Goal: Transaction & Acquisition: Purchase product/service

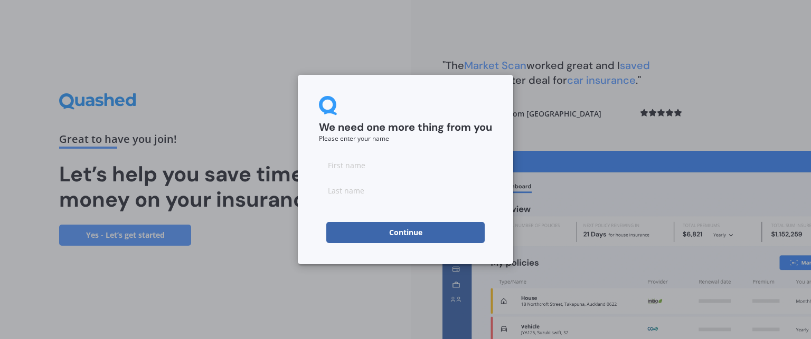
click at [369, 172] on input at bounding box center [405, 165] width 173 height 21
type input "Kyron"
click at [369, 193] on input at bounding box center [405, 190] width 173 height 21
type input "Zaloumis"
click at [388, 232] on button "Continue" at bounding box center [405, 232] width 158 height 21
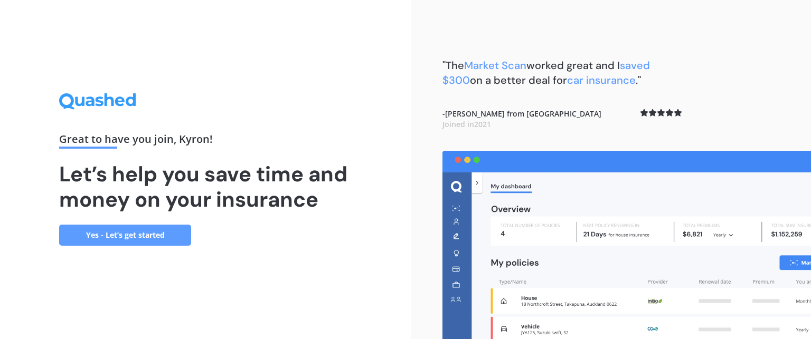
click at [148, 236] on link "Yes - Let’s get started" at bounding box center [125, 235] width 132 height 21
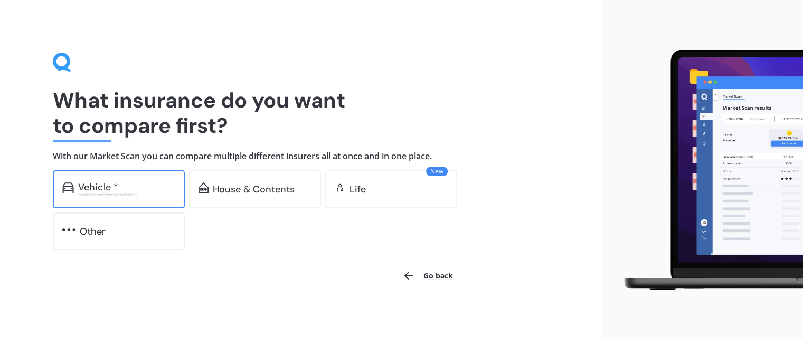
click at [102, 187] on div "Vehicle *" at bounding box center [98, 187] width 40 height 11
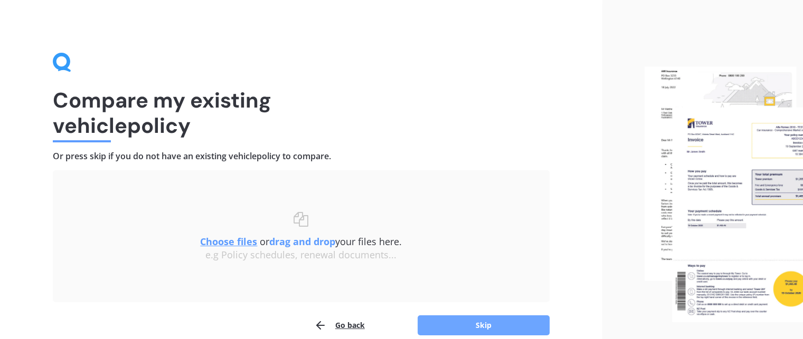
click at [518, 326] on button "Skip" at bounding box center [483, 326] width 132 height 20
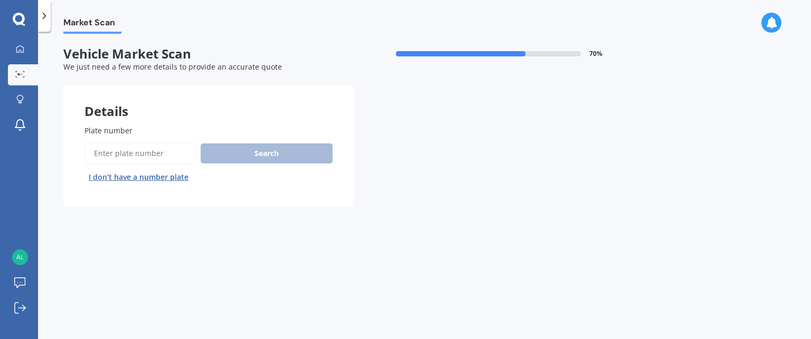
click at [116, 159] on input "Plate number" at bounding box center [140, 153] width 112 height 22
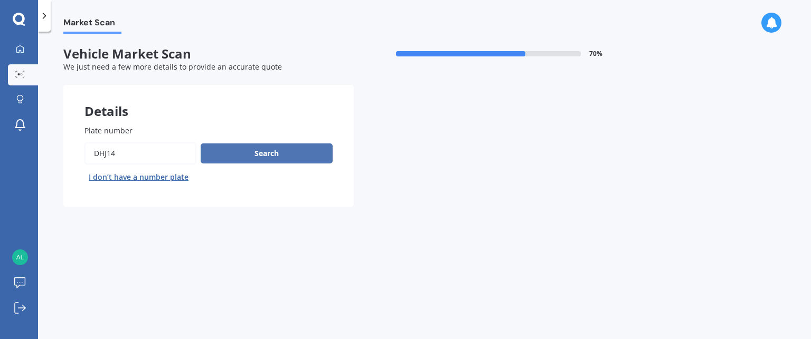
type input "dhj14"
click at [258, 155] on button "Search" at bounding box center [267, 154] width 132 height 20
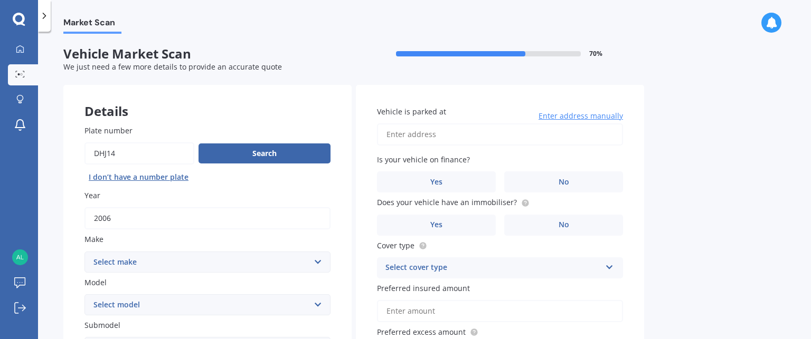
click at [315, 264] on select "Select make AC ALFA ROMEO ASTON MARTIN AUDI AUSTIN BEDFORD Bentley BMW BYD CADI…" at bounding box center [207, 262] width 246 height 21
select select "HOLDEN"
click at [84, 252] on select "Select make AC ALFA ROMEO ASTON MARTIN AUDI AUSTIN BEDFORD Bentley BMW BYD CADI…" at bounding box center [207, 262] width 246 height 21
click at [320, 308] on select "Select model Acadia Adventra Apollo Astra Barina Belmont Berlina [GEOGRAPHIC_DA…" at bounding box center [207, 304] width 246 height 21
select select "RODEO"
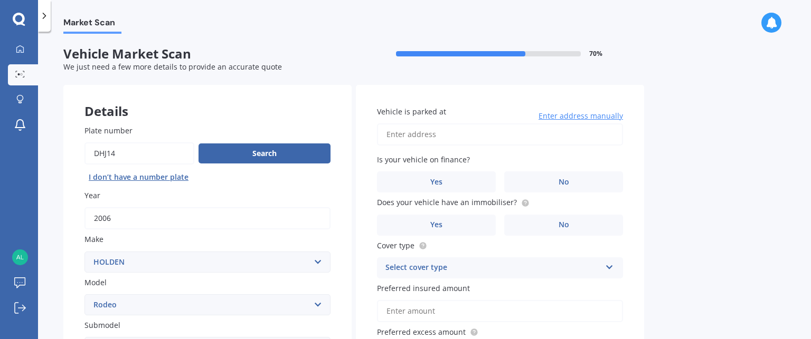
click at [84, 294] on select "Select model Acadia Adventra Apollo Astra Barina Belmont Berlina [GEOGRAPHIC_DA…" at bounding box center [207, 304] width 246 height 21
click at [718, 180] on div "Market Scan Vehicle Market Scan 70 % We just need a few more details to provide…" at bounding box center [424, 188] width 773 height 308
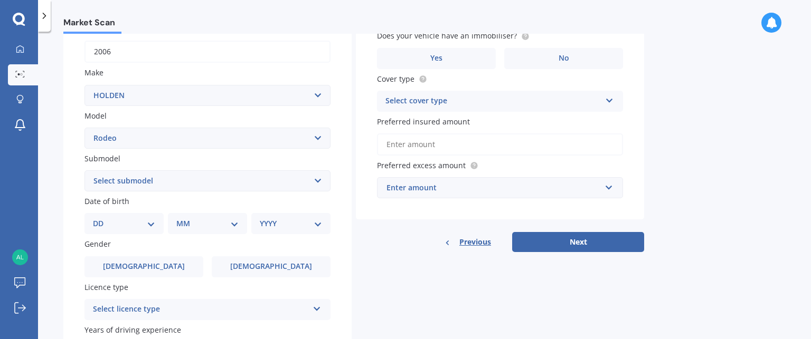
scroll to position [183, 0]
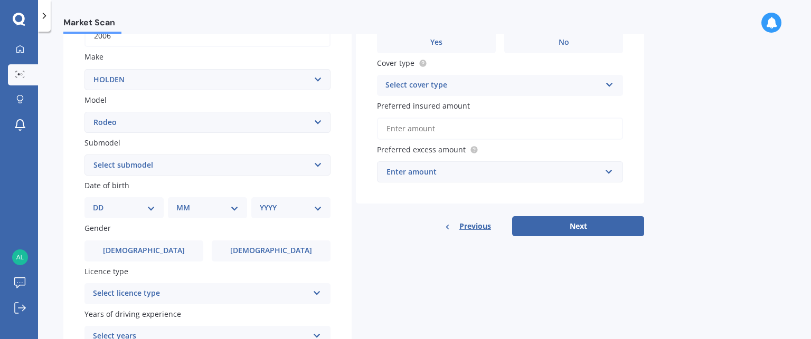
click at [159, 207] on div "DD 01 02 03 04 05 06 07 08 09 10 11 12 13 14 15 16 17 18 19 20 21 22 23 24 25 2…" at bounding box center [123, 207] width 79 height 21
click at [151, 208] on select "DD 01 02 03 04 05 06 07 08 09 10 11 12 13 14 15 16 17 18 19 20 21 22 23 24 25 2…" at bounding box center [124, 208] width 62 height 12
select select "18"
click at [101, 202] on select "DD 01 02 03 04 05 06 07 08 09 10 11 12 13 14 15 16 17 18 19 20 21 22 23 24 25 2…" at bounding box center [124, 208] width 62 height 12
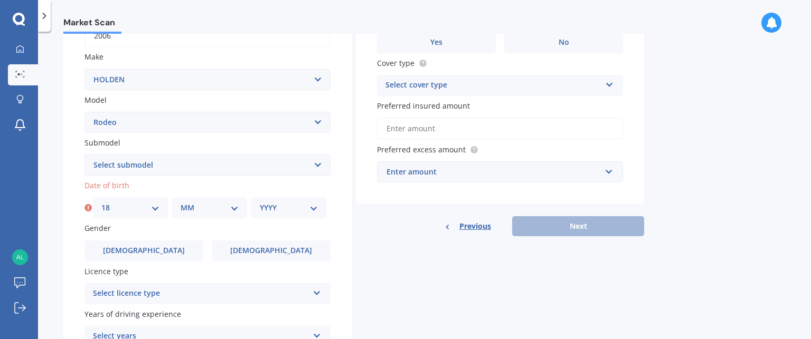
click at [197, 210] on select "MM 01 02 03 04 05 06 07 08 09 10 11 12" at bounding box center [209, 208] width 58 height 12
select select "02"
click at [180, 202] on select "MM 01 02 03 04 05 06 07 08 09 10 11 12" at bounding box center [209, 208] width 58 height 12
click at [281, 208] on select "YYYY 2025 2024 2023 2022 2021 2020 2019 2018 2017 2016 2015 2014 2013 2012 2011…" at bounding box center [289, 208] width 58 height 12
select select "2008"
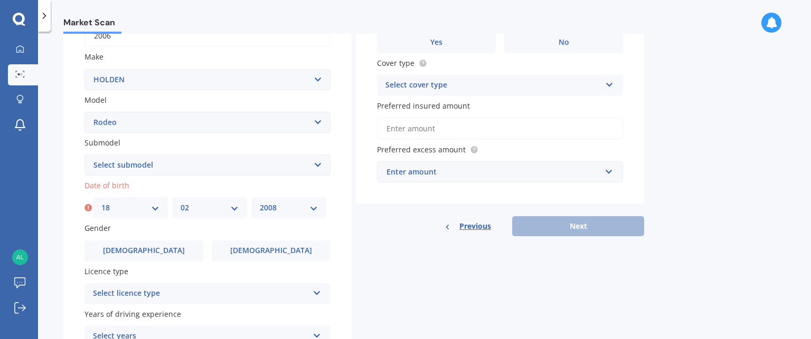
click at [260, 202] on select "YYYY 2025 2024 2023 2022 2021 2020 2019 2018 2017 2016 2015 2014 2013 2012 2011…" at bounding box center [289, 208] width 58 height 12
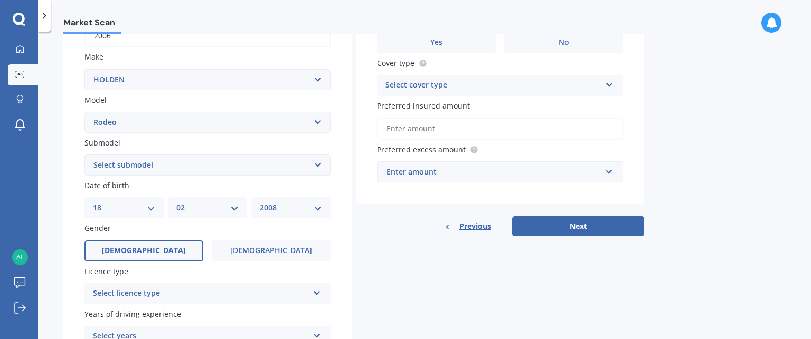
click at [157, 248] on label "[DEMOGRAPHIC_DATA]" at bounding box center [143, 251] width 119 height 21
click at [0, 0] on input "[DEMOGRAPHIC_DATA]" at bounding box center [0, 0] width 0 height 0
click at [457, 259] on div "Details Plate number Search I don’t have a number plate Year [DATE] Make Select…" at bounding box center [353, 156] width 581 height 509
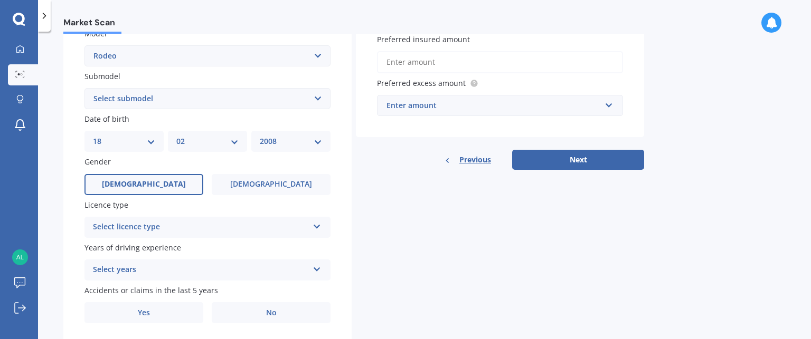
scroll to position [255, 0]
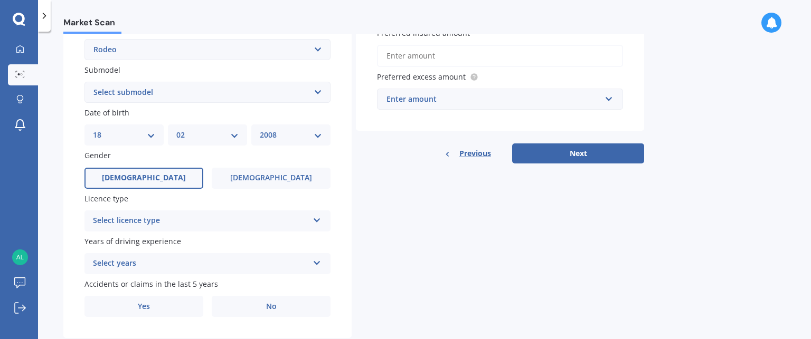
click at [321, 221] on div "Select licence type NZ Full NZ Restricted NZ Learners [GEOGRAPHIC_DATA] [GEOGRA…" at bounding box center [207, 221] width 246 height 21
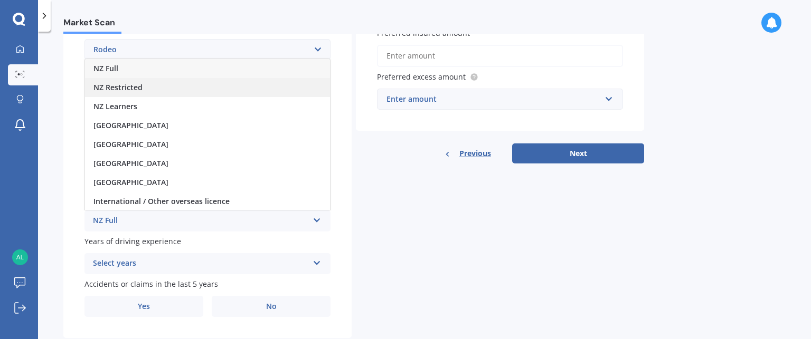
click at [172, 85] on div "NZ Restricted" at bounding box center [207, 87] width 245 height 19
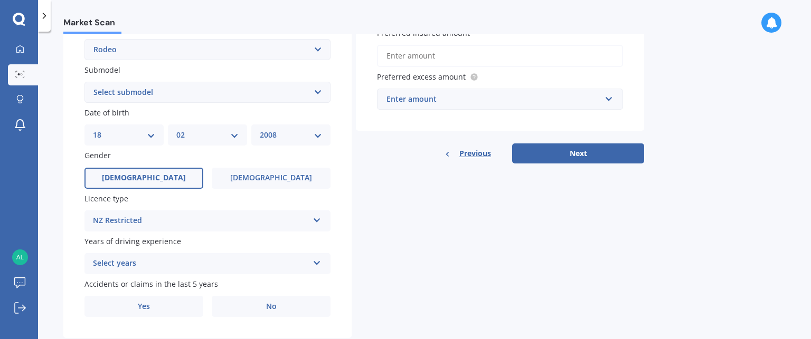
click at [366, 237] on div "Details Plate number Search I don’t have a number plate Year [DATE] Make Select…" at bounding box center [353, 84] width 581 height 509
click at [315, 219] on icon at bounding box center [316, 218] width 9 height 7
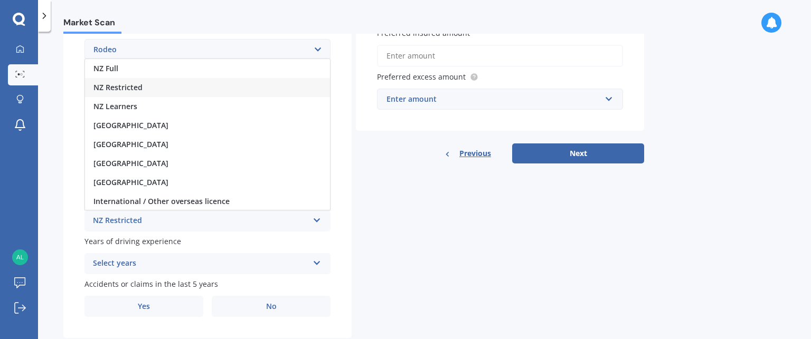
click at [315, 219] on icon at bounding box center [316, 218] width 9 height 7
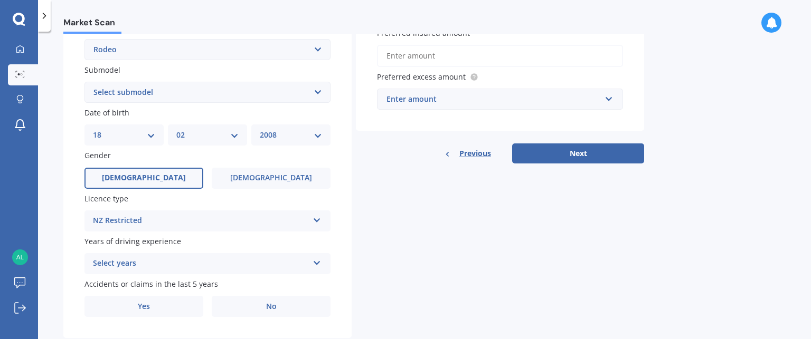
click at [320, 266] on div "Select years 5 or more years 4 years 3 years 2 years 1 year" at bounding box center [207, 263] width 246 height 21
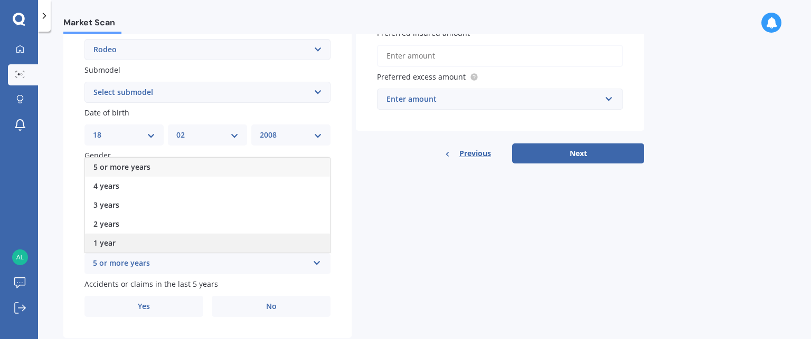
click at [270, 249] on div "1 year" at bounding box center [207, 243] width 245 height 19
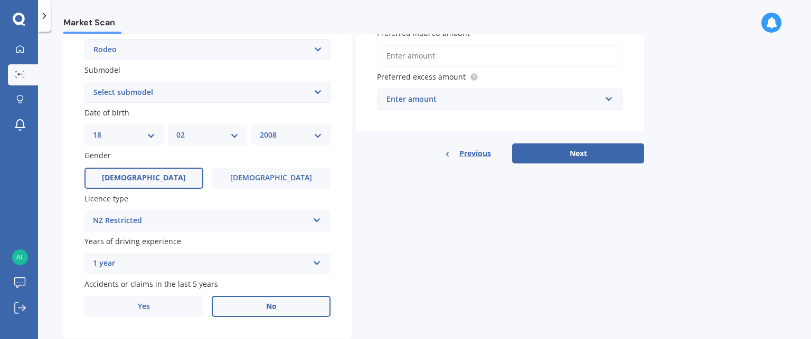
click at [288, 302] on label "No" at bounding box center [271, 306] width 119 height 21
click at [0, 0] on input "No" at bounding box center [0, 0] width 0 height 0
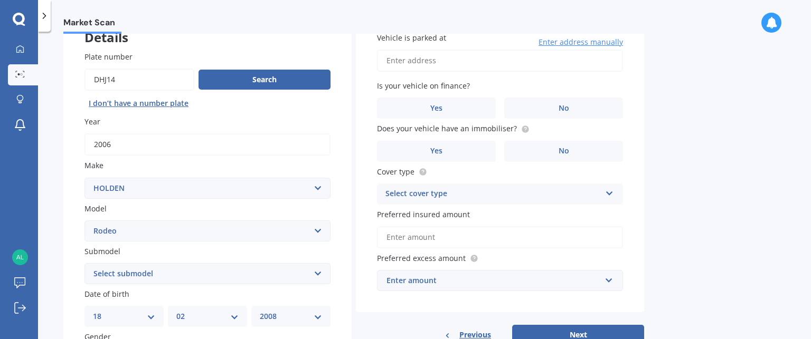
scroll to position [70, 0]
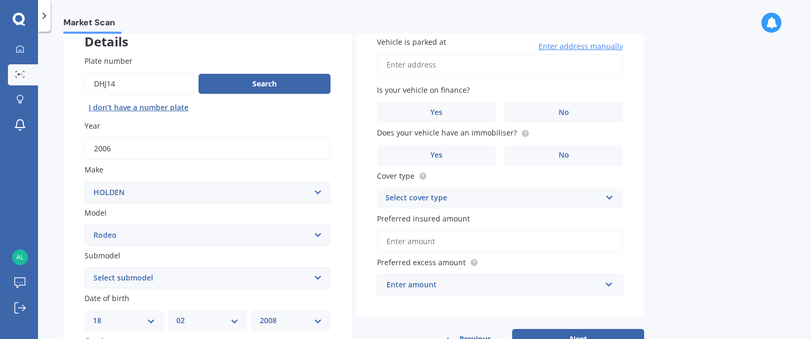
click at [471, 65] on input "Vehicle is parked at" at bounding box center [500, 65] width 246 height 22
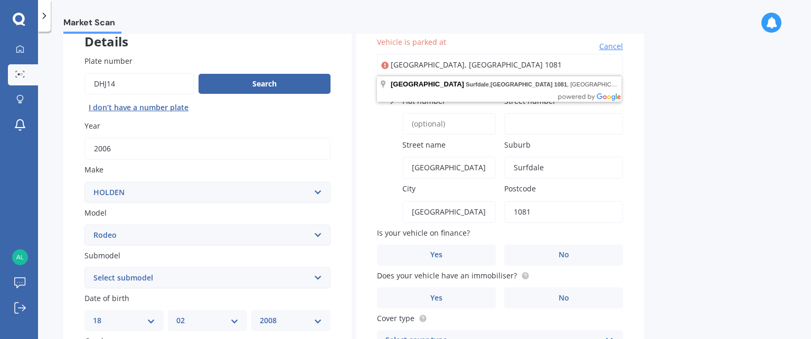
click at [524, 73] on input "[GEOGRAPHIC_DATA], [GEOGRAPHIC_DATA] 1081" at bounding box center [500, 65] width 246 height 22
click at [559, 65] on input "[GEOGRAPHIC_DATA], [GEOGRAPHIC_DATA] 1081" at bounding box center [500, 65] width 246 height 22
type input "[GEOGRAPHIC_DATA], [GEOGRAPHIC_DATA]"
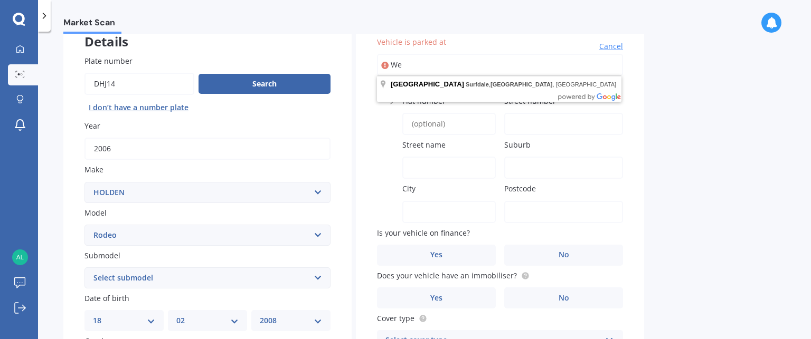
type input "W"
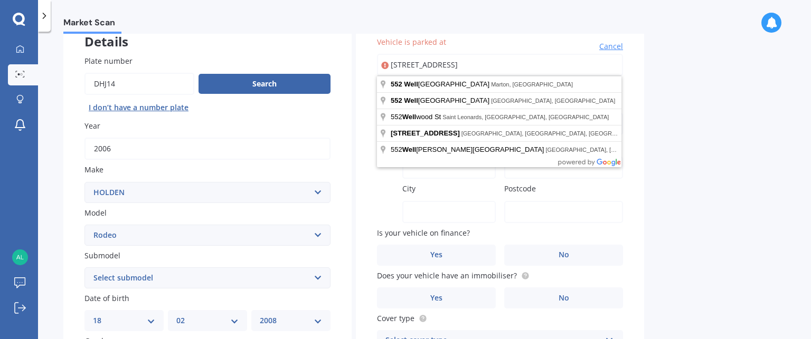
type input "[STREET_ADDRESS]"
type input "552"
type input "[GEOGRAPHIC_DATA]"
type input "Marton"
type input "[GEOGRAPHIC_DATA]-[GEOGRAPHIC_DATA]"
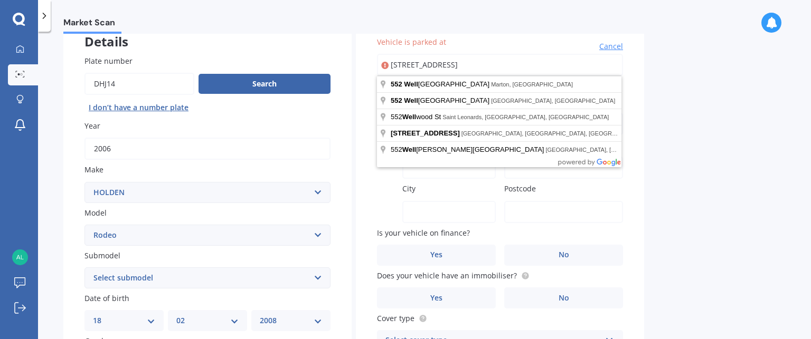
type input "4710"
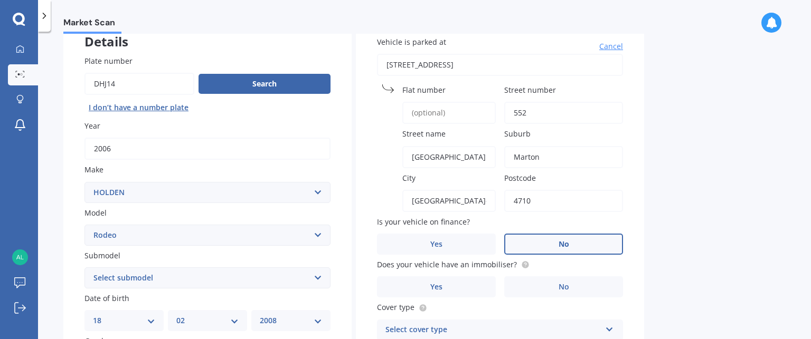
click at [539, 248] on label "No" at bounding box center [563, 244] width 119 height 21
click at [0, 0] on input "No" at bounding box center [0, 0] width 0 height 0
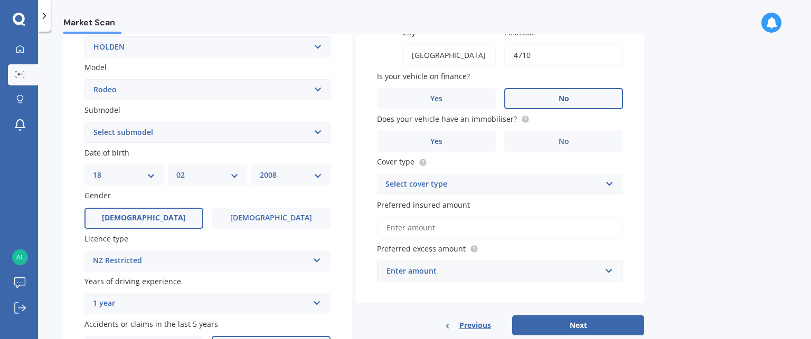
scroll to position [252, 0]
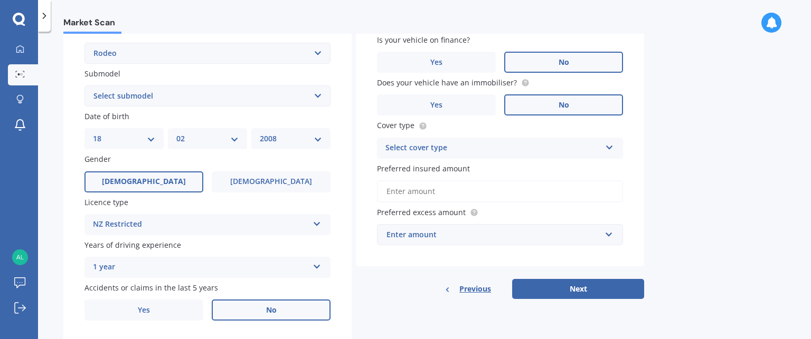
click at [563, 107] on span "No" at bounding box center [563, 105] width 11 height 9
click at [0, 0] on input "No" at bounding box center [0, 0] width 0 height 0
click at [507, 147] on div "Select cover type" at bounding box center [492, 148] width 215 height 13
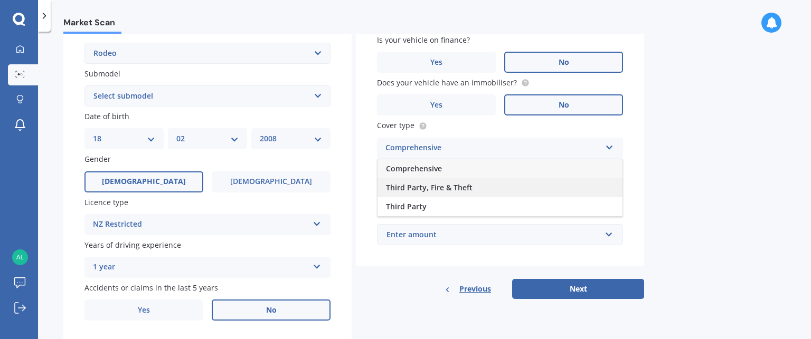
click at [456, 187] on span "Third Party, Fire & Theft" at bounding box center [429, 188] width 87 height 10
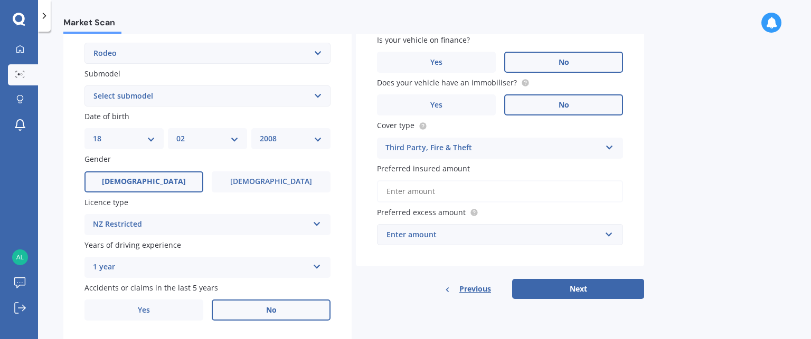
click at [517, 186] on input "Preferred insured amount" at bounding box center [500, 191] width 246 height 22
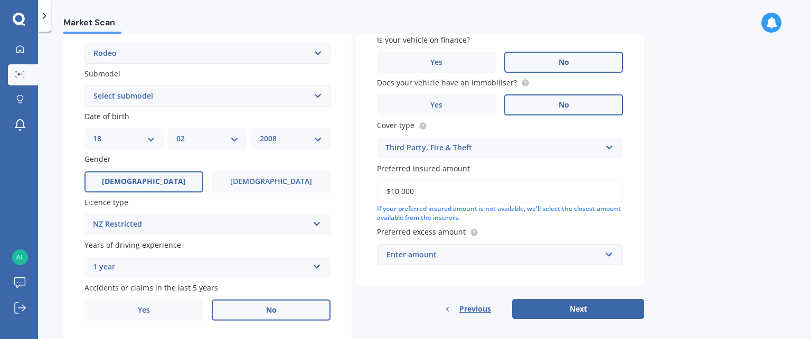
type input "$10,000"
click at [676, 200] on div "Market Scan Vehicle Market Scan 70 % We just need a few more details to provide…" at bounding box center [424, 188] width 773 height 308
click at [514, 254] on div "Enter amount" at bounding box center [493, 255] width 214 height 12
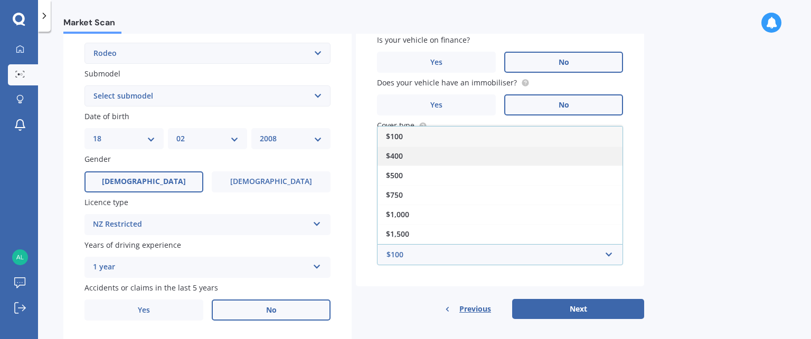
click at [471, 148] on div "$400" at bounding box center [499, 156] width 245 height 20
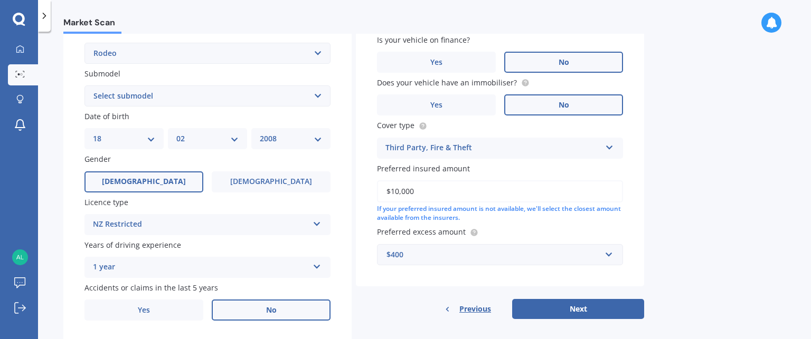
click at [690, 240] on div "Market Scan Vehicle Market Scan 70 % We just need a few more details to provide…" at bounding box center [424, 188] width 773 height 308
click at [585, 308] on button "Next" at bounding box center [578, 309] width 132 height 20
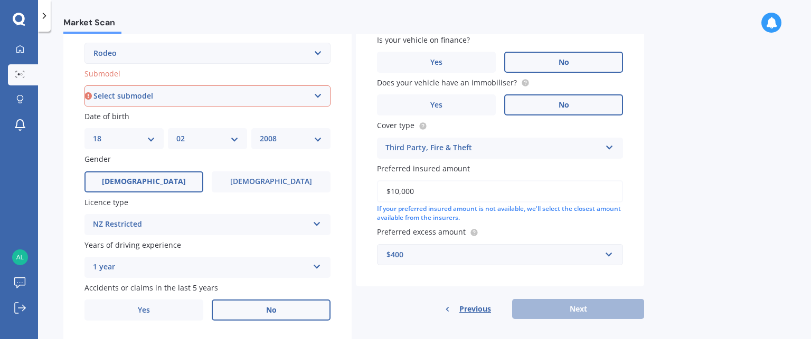
click at [316, 92] on select "Select submodel 4 Cyl Diesel 2 & 4WD 4 Cyl Petrol 2 & 4WD Turbo Diesel 2WD Turb…" at bounding box center [207, 95] width 246 height 21
select select "4 CYL DIESEL 2 & 4WD"
click at [84, 85] on select "Select submodel 4 Cyl Diesel 2 & 4WD 4 Cyl Petrol 2 & 4WD Turbo Diesel 2WD Turb…" at bounding box center [207, 95] width 246 height 21
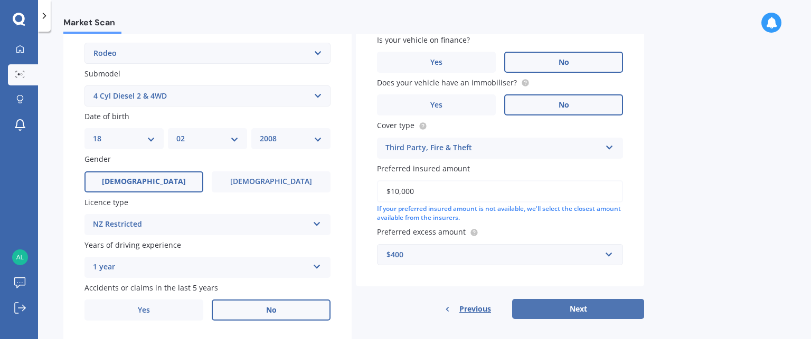
click at [567, 312] on button "Next" at bounding box center [578, 309] width 132 height 20
select select "18"
select select "02"
select select "2008"
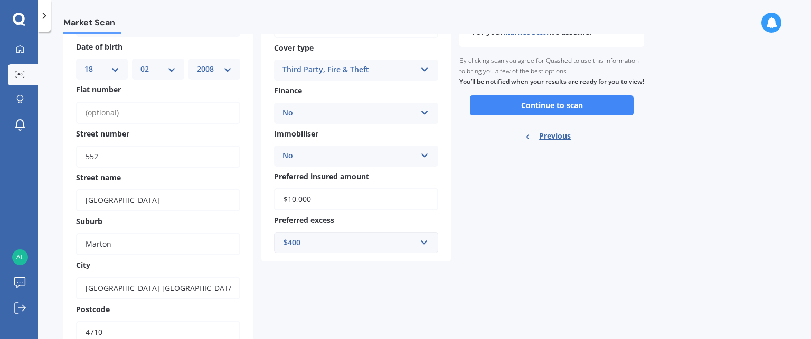
scroll to position [0, 0]
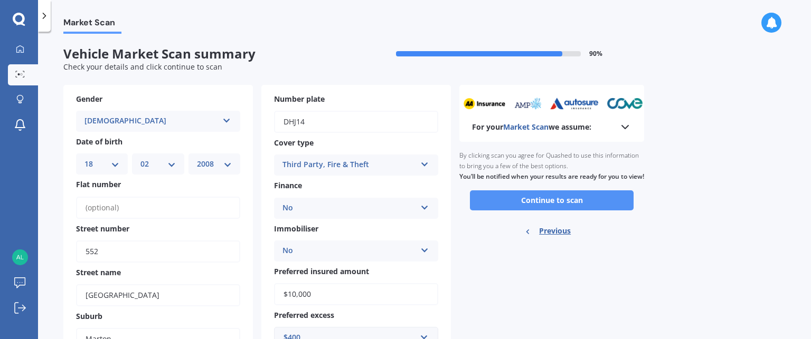
click at [569, 211] on button "Continue to scan" at bounding box center [552, 201] width 164 height 20
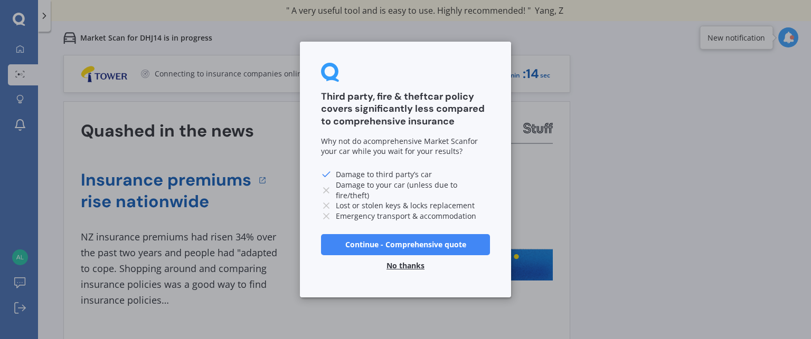
click at [410, 262] on button "No thanks" at bounding box center [405, 265] width 51 height 21
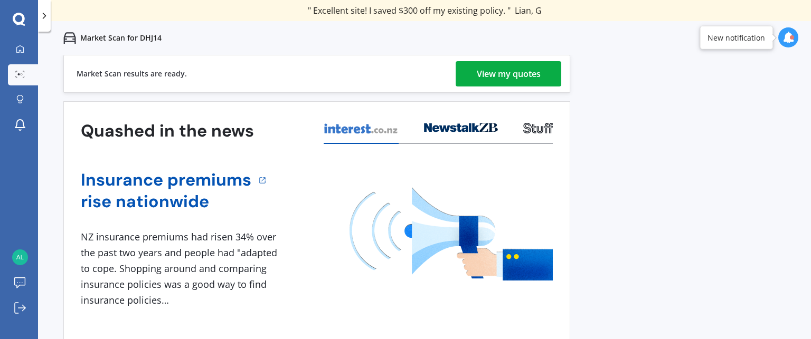
click at [512, 69] on div "View my quotes" at bounding box center [509, 73] width 64 height 25
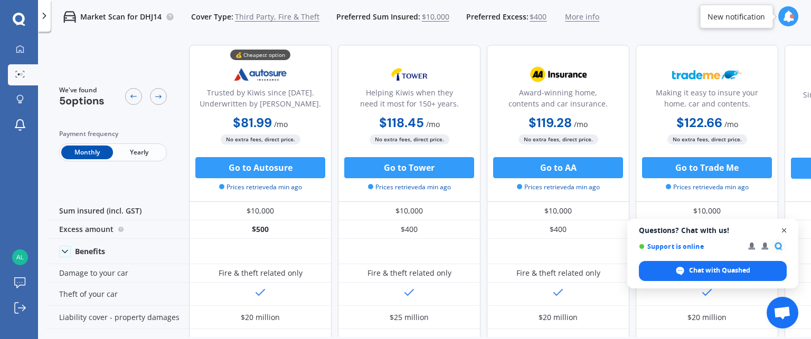
click at [787, 230] on span "Close chat" at bounding box center [783, 230] width 13 height 13
